Goal: Check status

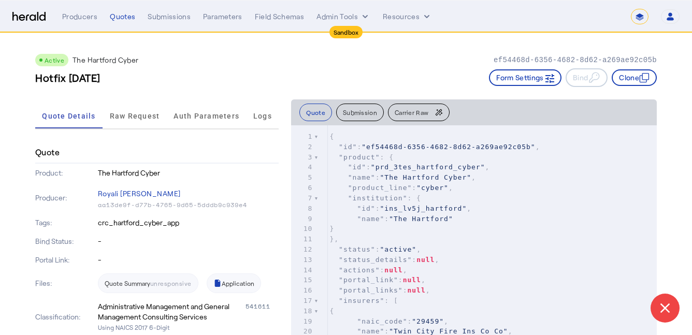
select select "*******"
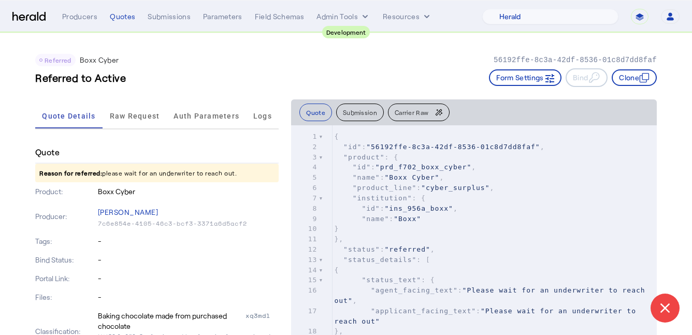
select select "pfm_2v8p_herald_api"
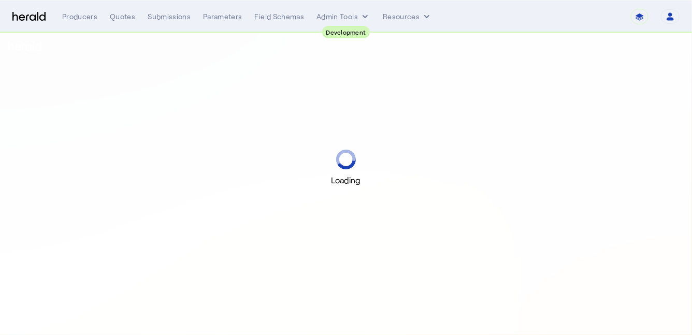
select select "pfm_2v8p_herald_api"
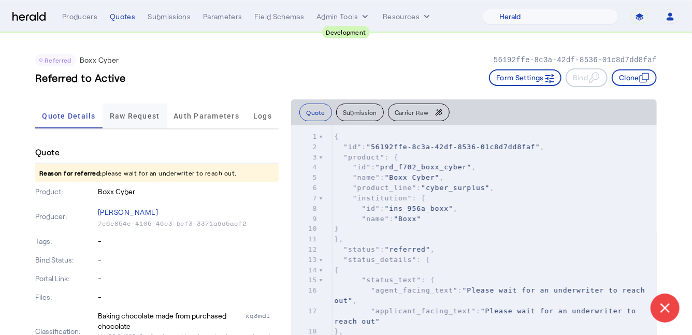
click at [138, 119] on span "Raw Request" at bounding box center [135, 115] width 50 height 7
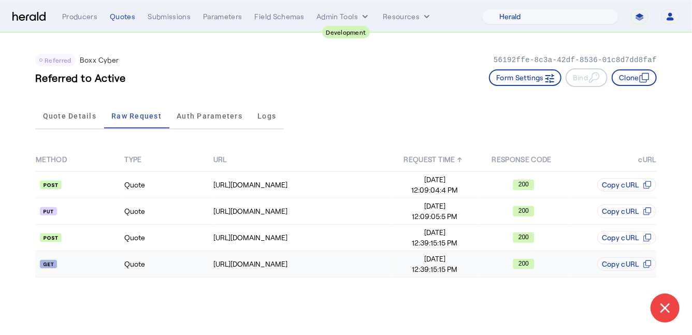
click at [167, 257] on td "Quote" at bounding box center [168, 264] width 89 height 26
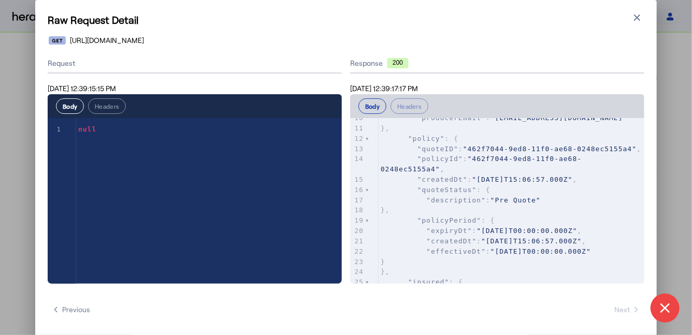
scroll to position [114, 0]
click at [639, 17] on icon "button" at bounding box center [637, 17] width 10 height 10
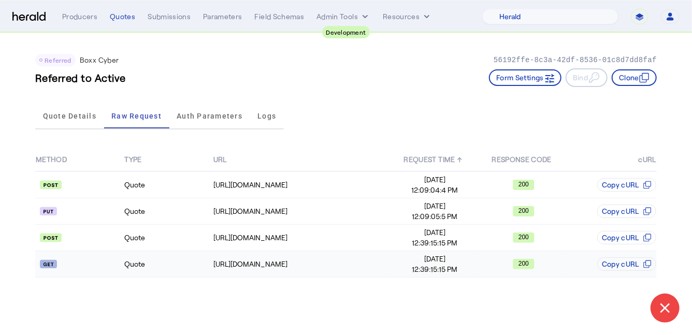
click at [155, 273] on td "Quote" at bounding box center [168, 264] width 89 height 26
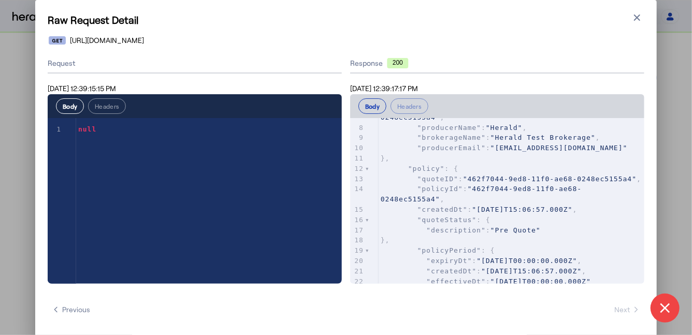
scroll to position [0, 0]
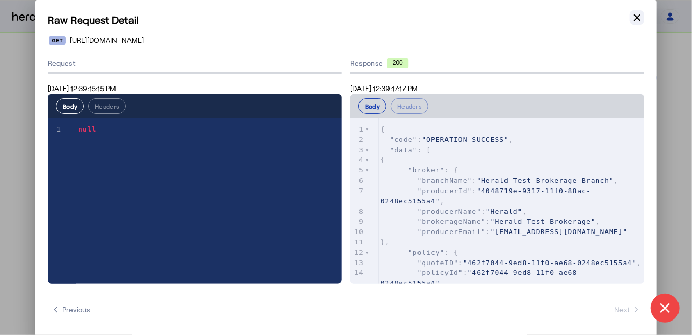
click at [636, 19] on icon "button" at bounding box center [637, 18] width 6 height 6
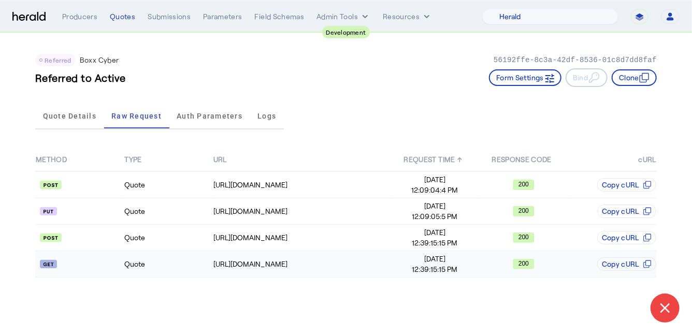
click at [131, 271] on td "Quote" at bounding box center [168, 264] width 89 height 26
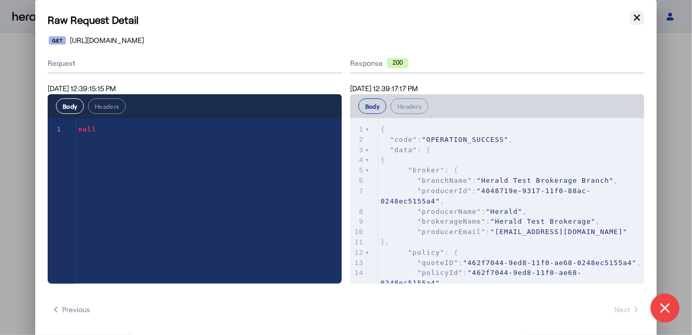
click at [634, 20] on icon "button" at bounding box center [637, 18] width 6 height 6
